Goal: Find contact information: Find contact information

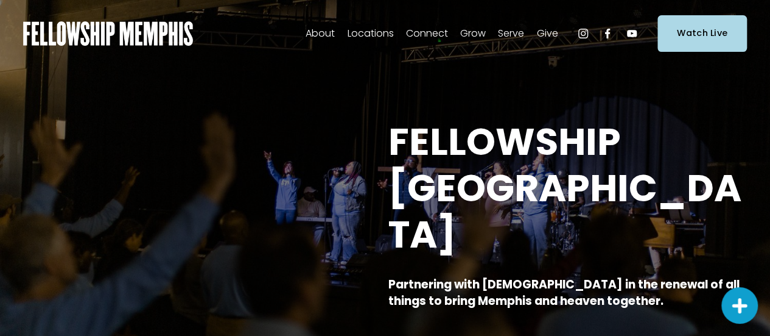
click at [0, 0] on span "Staff" at bounding box center [0, 0] width 0 height 0
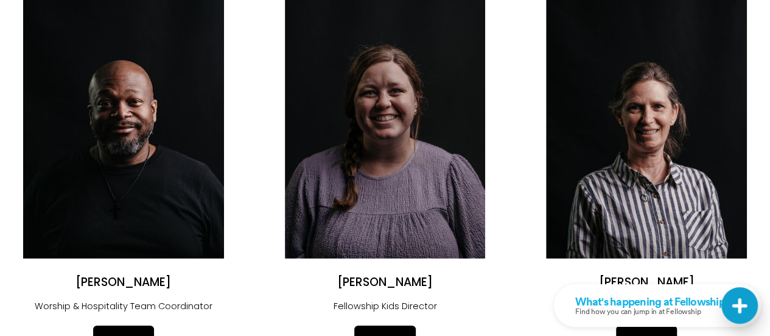
scroll to position [1892, 0]
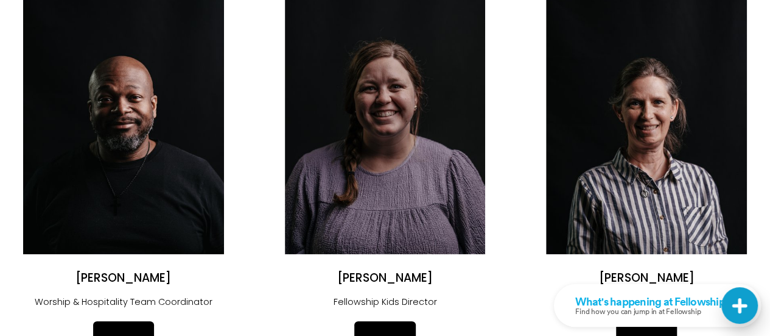
click at [49, 298] on p "Worship & Hospitality Team Coordinator" at bounding box center [123, 302] width 201 height 16
drag, startPoint x: 37, startPoint y: 294, endPoint x: 127, endPoint y: 300, distance: 89.7
click at [127, 300] on p "Worship & Hospitality Team Coordinator" at bounding box center [123, 302] width 201 height 16
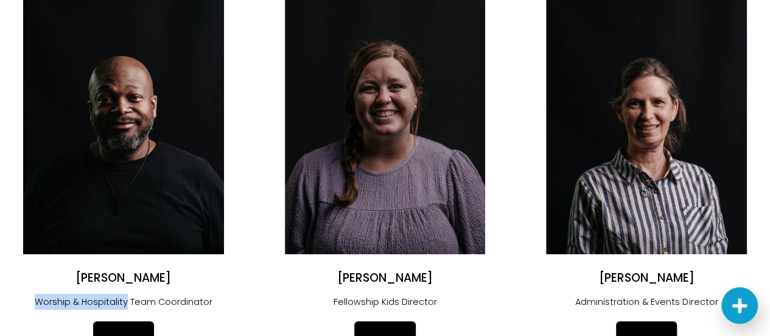
click at [35, 297] on p "Worship & Hospitality Team Coordinator" at bounding box center [123, 302] width 201 height 16
drag, startPoint x: 35, startPoint y: 297, endPoint x: 179, endPoint y: 315, distance: 145.5
click at [179, 315] on div "Justin Freeman Worship & Hospitality Team Coordinator Email" at bounding box center [123, 313] width 201 height 86
copy div "Worship & Hospitality Team Coordinator Email"
